Goal: Register for event/course

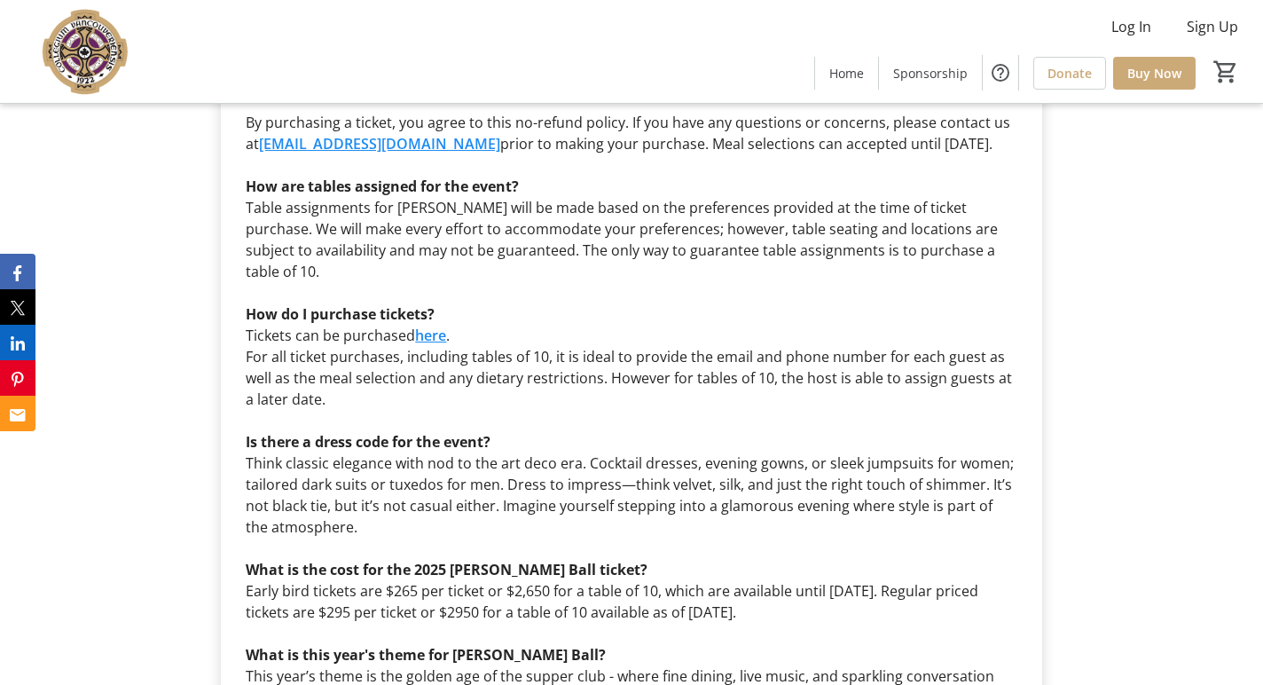
scroll to position [4967, 0]
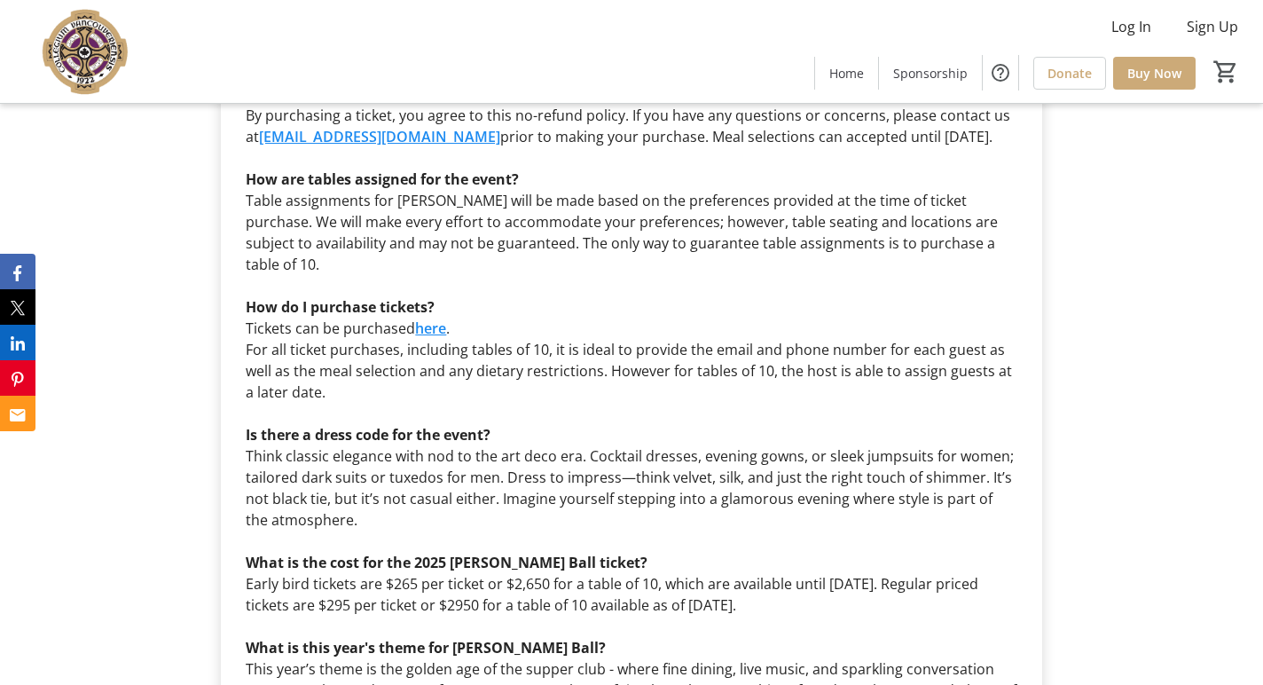
drag, startPoint x: 875, startPoint y: 493, endPoint x: 238, endPoint y: 451, distance: 639.0
click at [238, 451] on div "Where is the event being hosted this year? The event will be held at The [GEOGR…" at bounding box center [631, 573] width 792 height 1234
copy div "What is the cost for the 2025 [PERSON_NAME] Ball ticket? Early bird tickets are…"
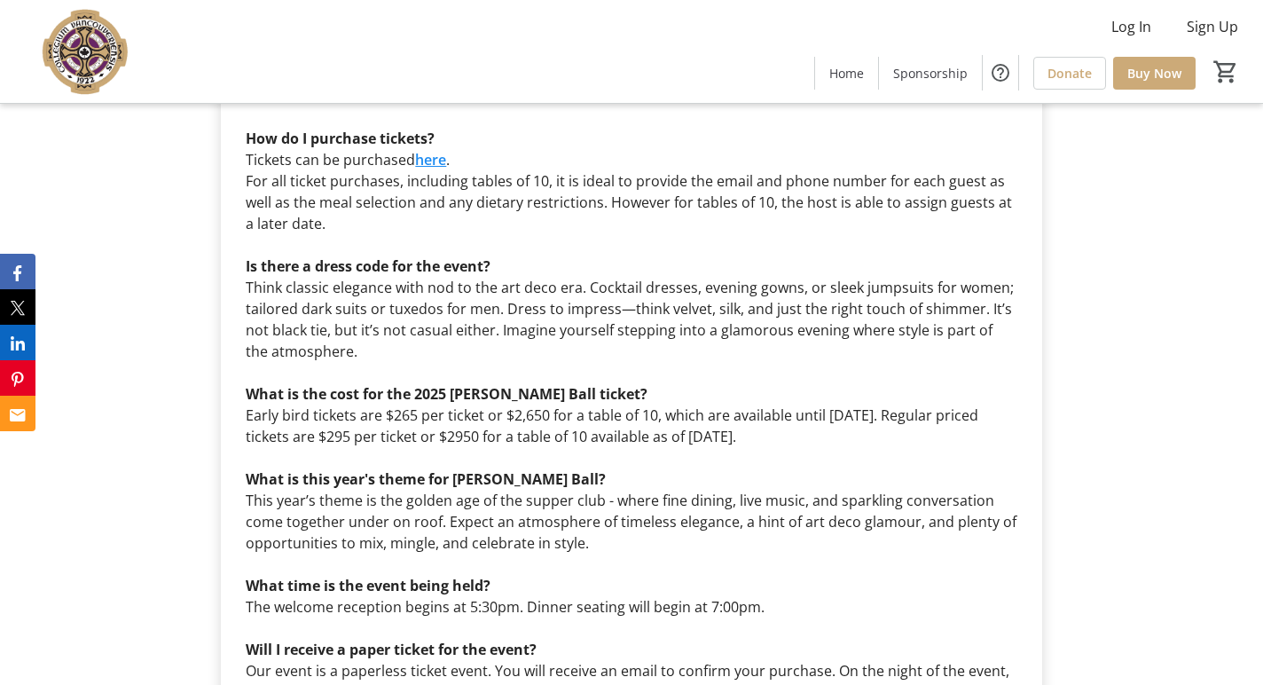
scroll to position [5140, 0]
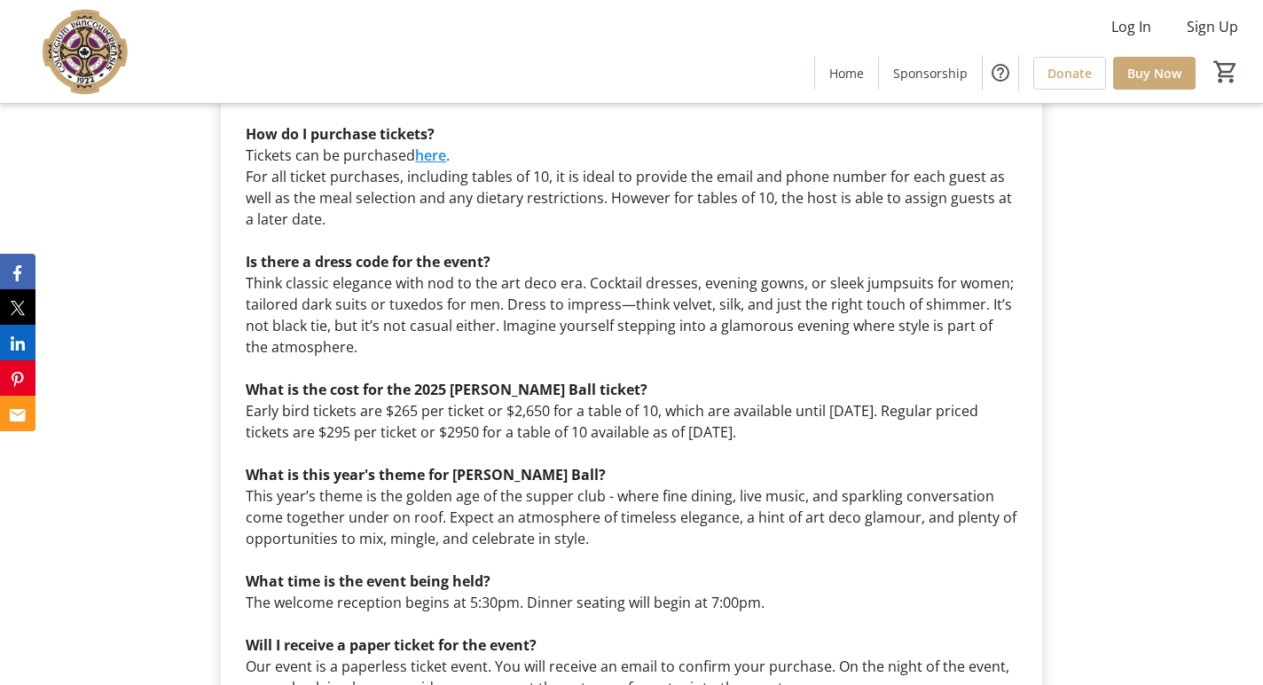
click at [565, 485] on p "This year’s theme is the golden age of the supper club - where fine dining, liv…" at bounding box center [631, 517] width 771 height 64
click at [306, 443] on p at bounding box center [631, 453] width 771 height 21
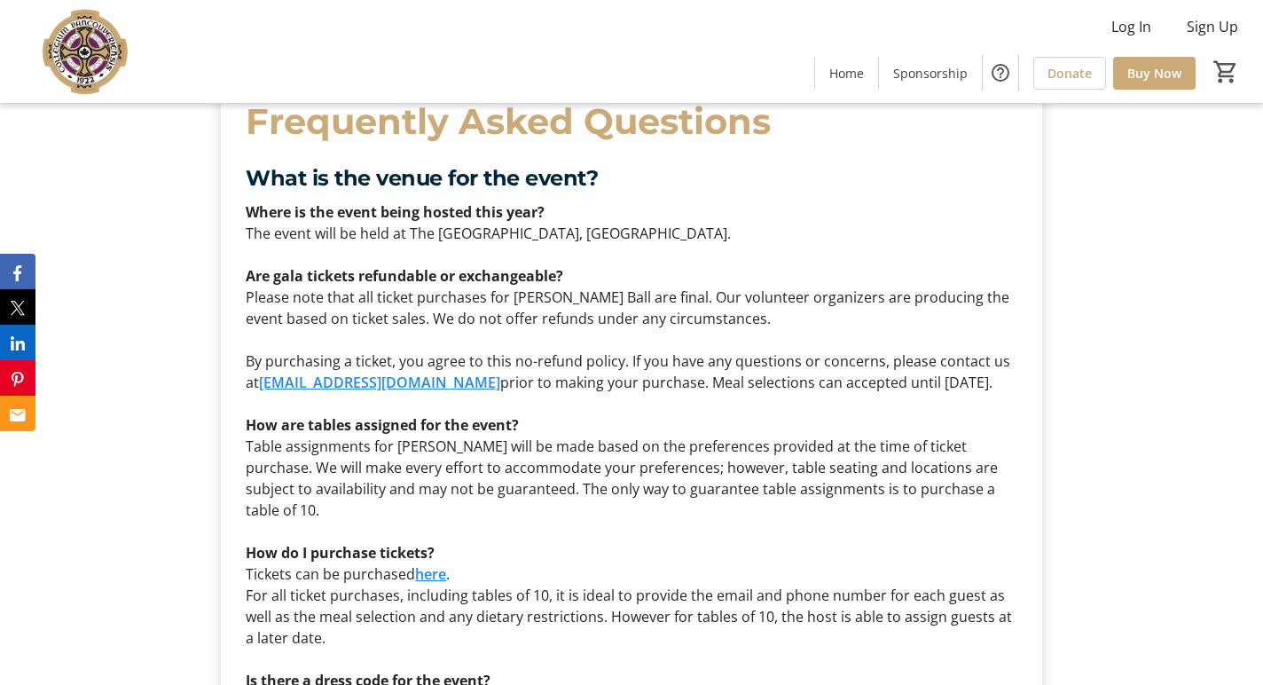
scroll to position [4705, 0]
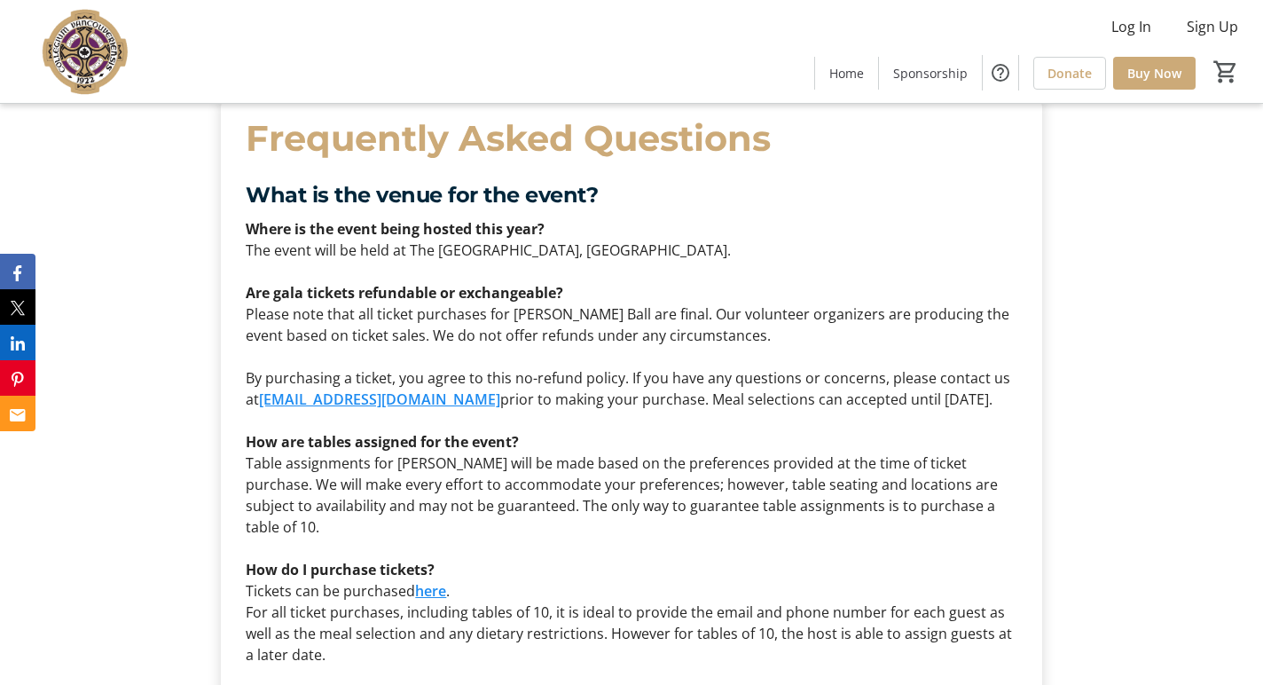
click at [424, 581] on link "here" at bounding box center [430, 591] width 31 height 20
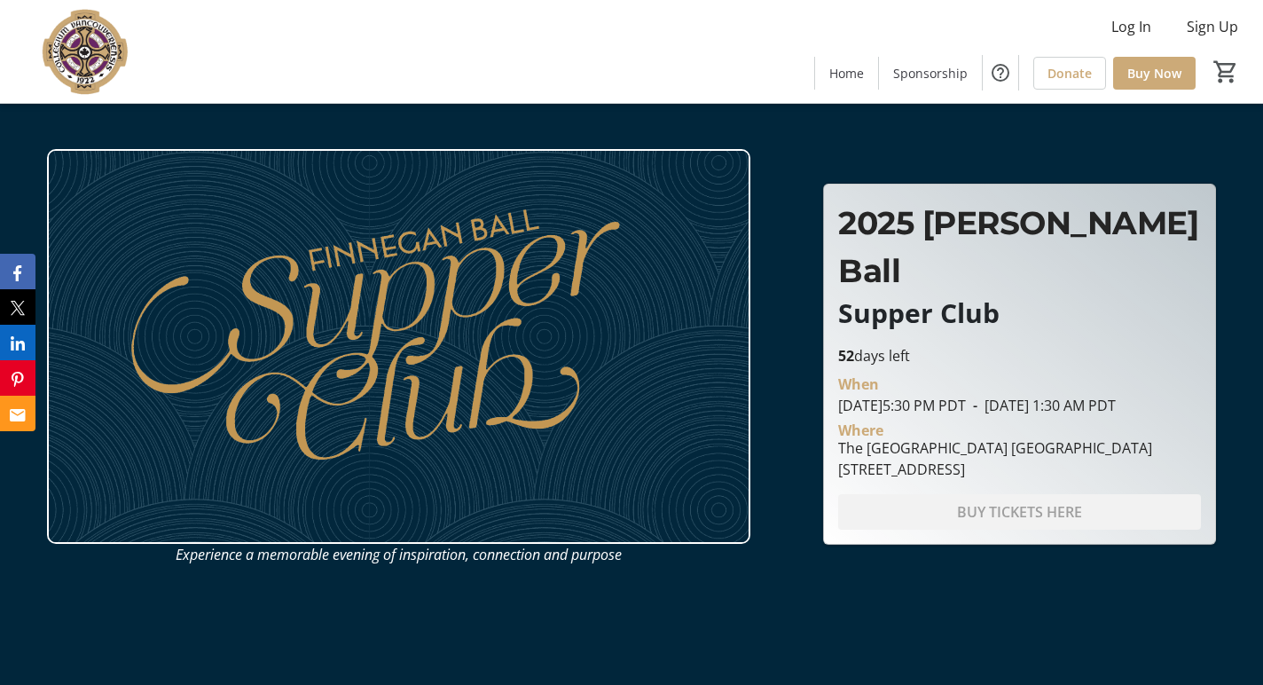
scroll to position [0, 0]
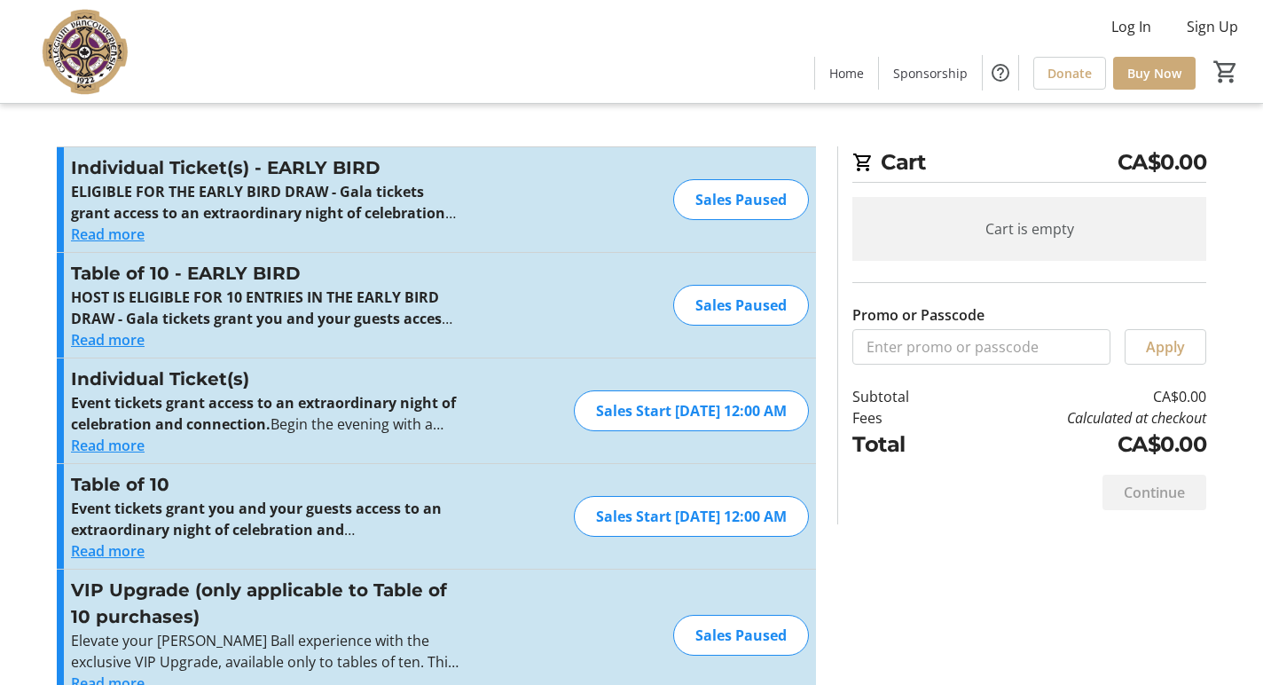
click at [122, 334] on button "Read more" at bounding box center [108, 339] width 74 height 21
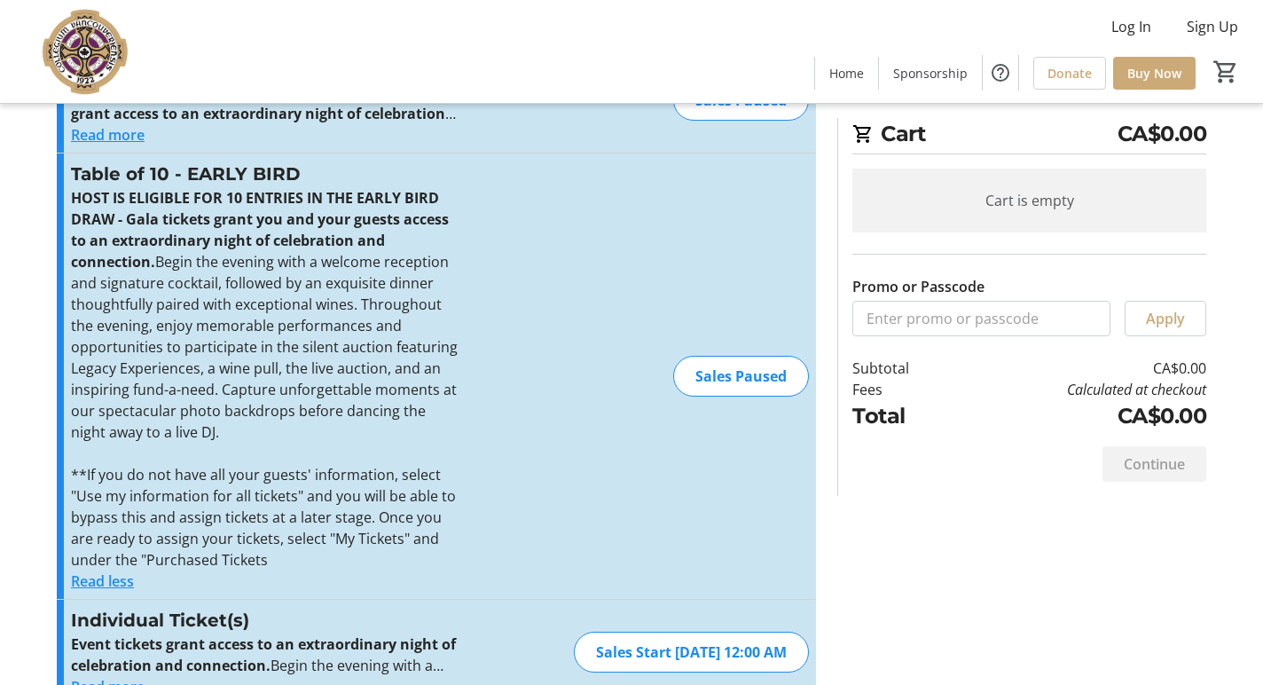
scroll to position [100, 0]
click at [729, 374] on div "Sales Paused" at bounding box center [741, 375] width 136 height 41
click at [112, 577] on button "Read less" at bounding box center [102, 579] width 63 height 21
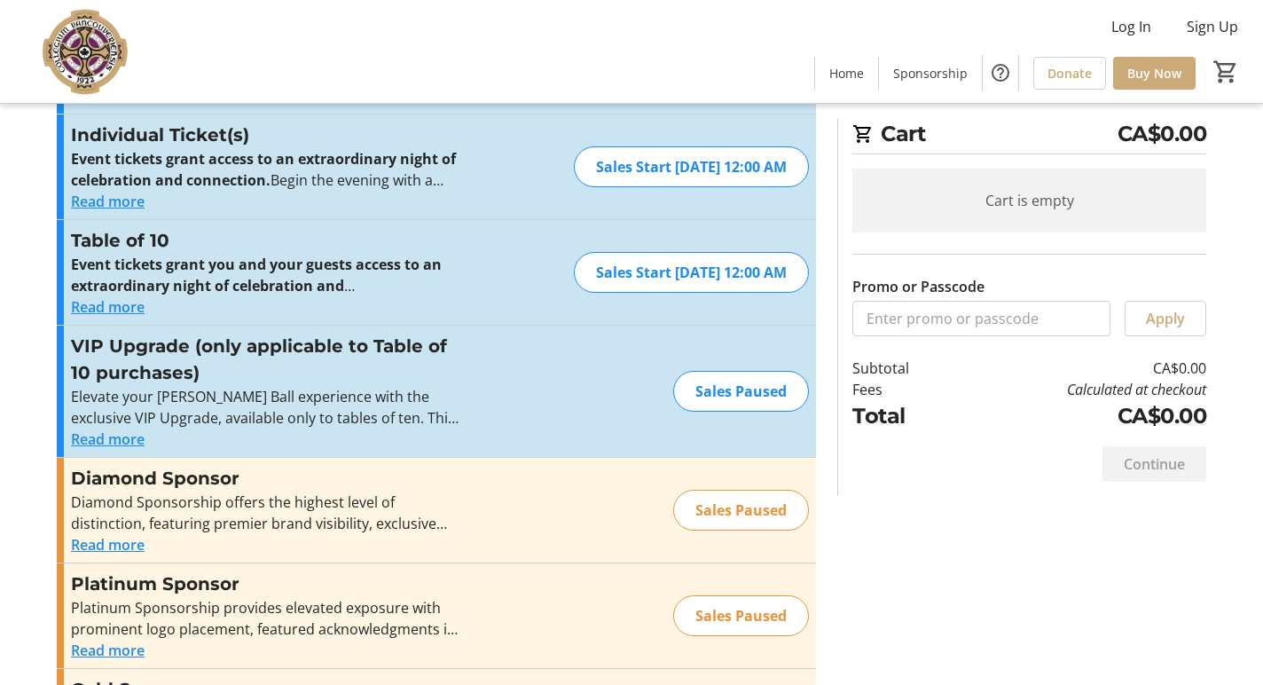
scroll to position [35, 0]
